Goal: Navigation & Orientation: Go to known website

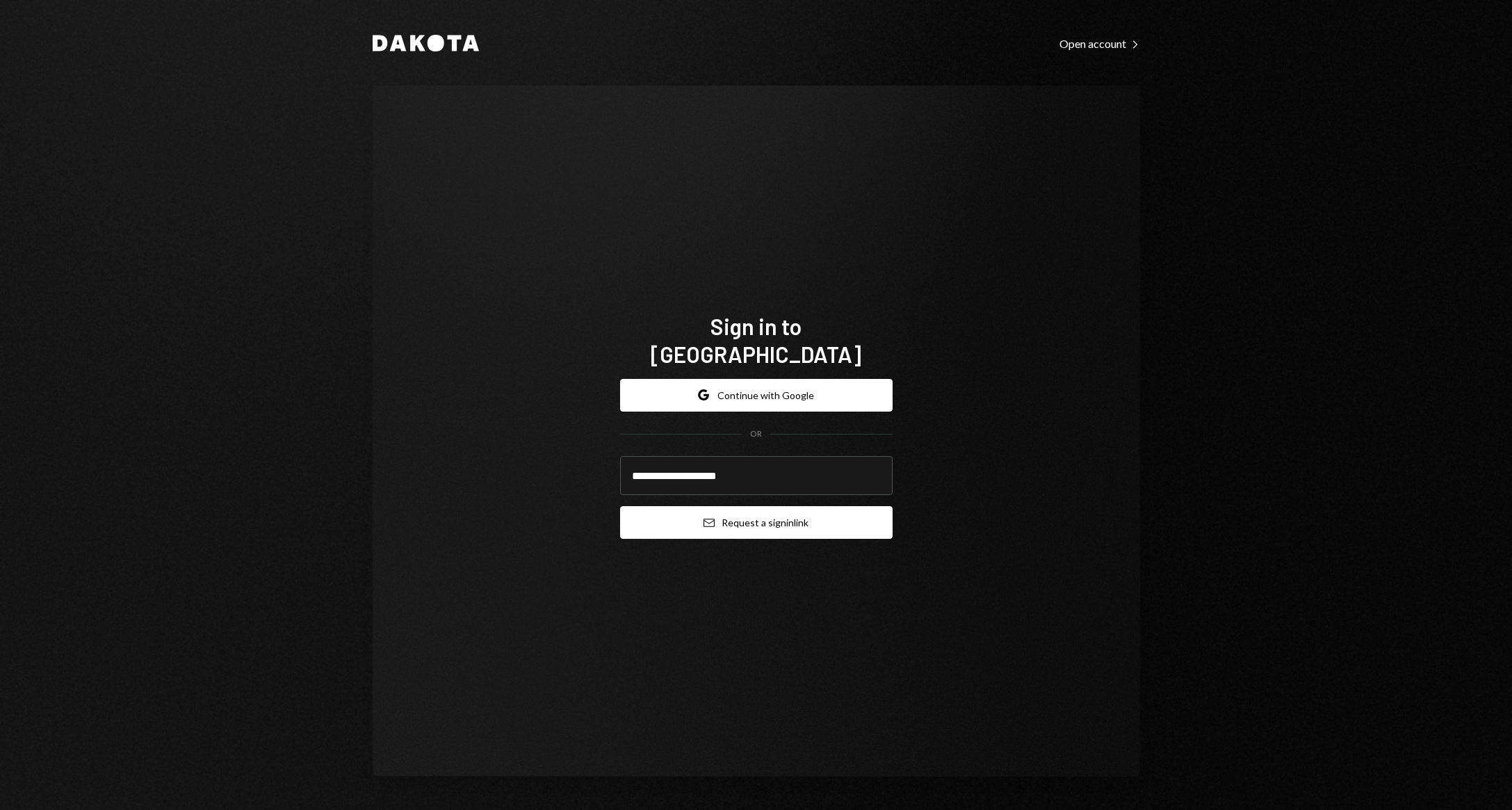
type input "**********"
click at [728, 506] on button "Email Request a sign in link" at bounding box center [756, 521] width 273 height 32
